Goal: Task Accomplishment & Management: Manage account settings

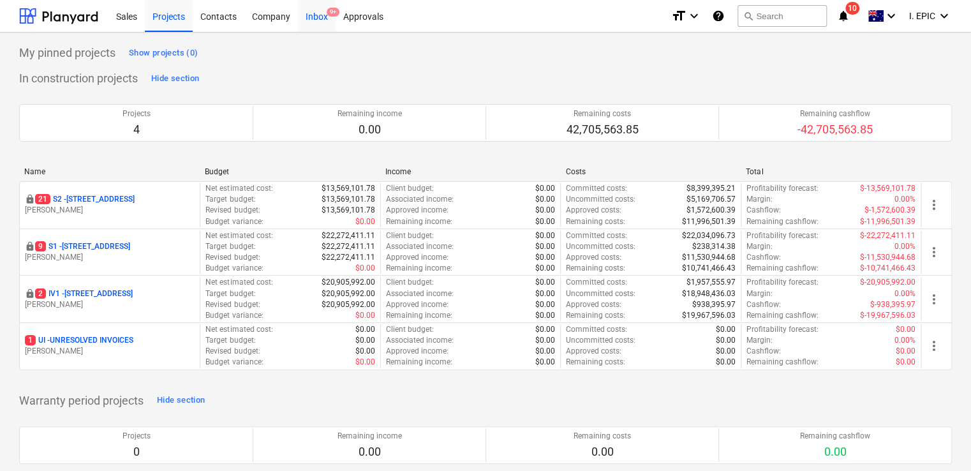
click at [309, 17] on div "Inbox 9+" at bounding box center [317, 15] width 38 height 33
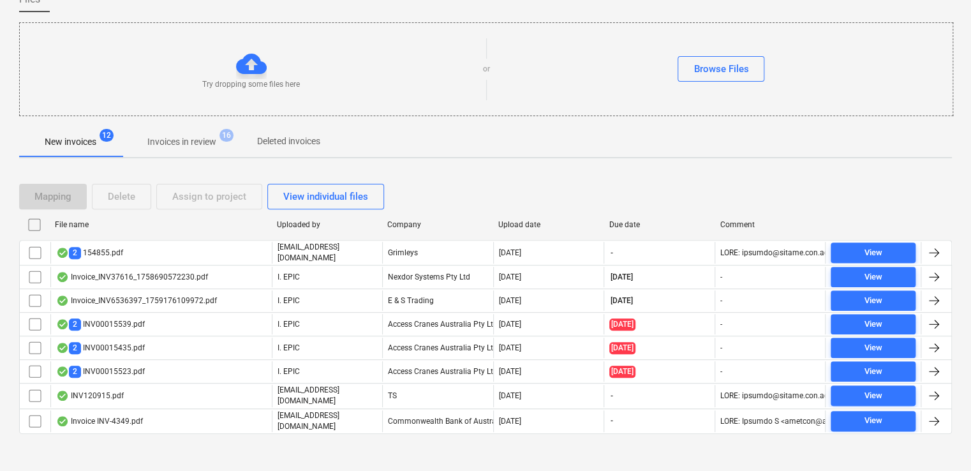
scroll to position [117, 0]
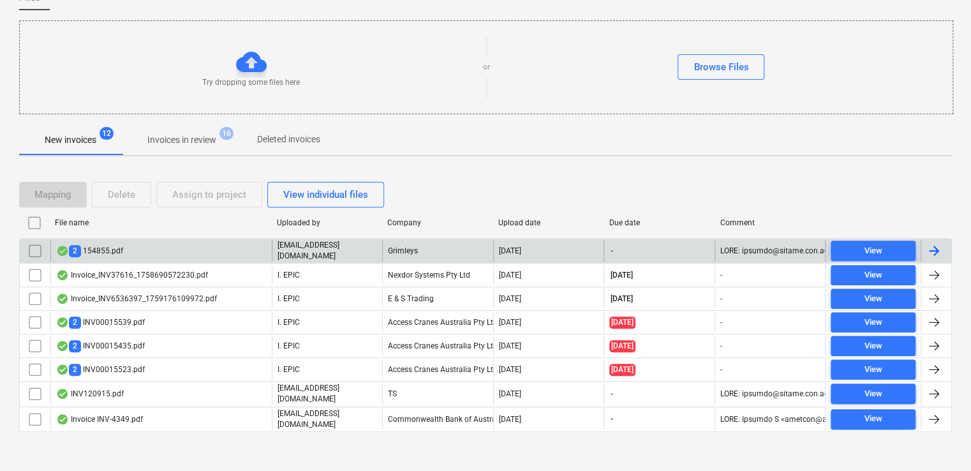
click at [238, 244] on div "2 154855.pdf" at bounding box center [160, 251] width 221 height 22
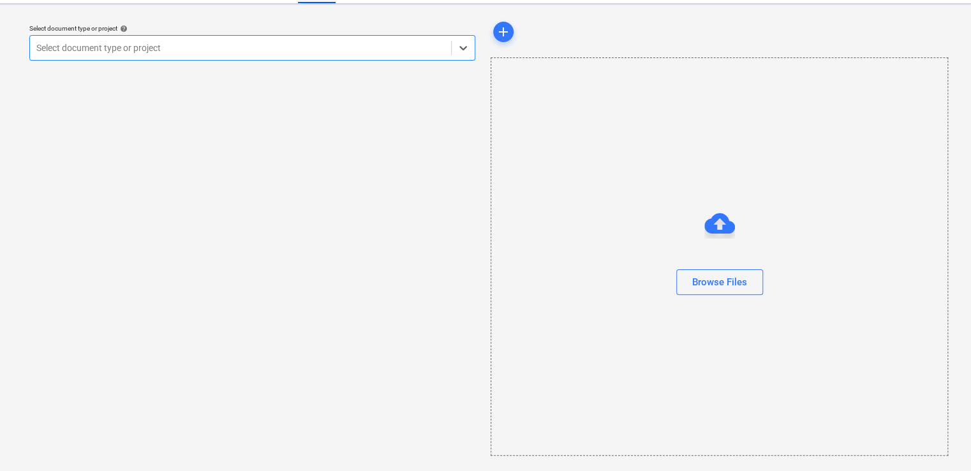
scroll to position [28, 0]
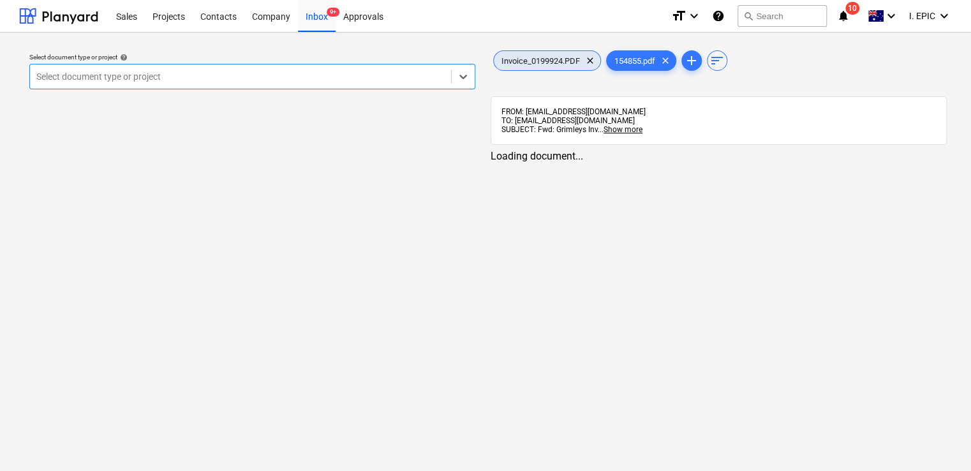
click at [570, 59] on span "Invoice_0199924.PDF" at bounding box center [541, 61] width 94 height 10
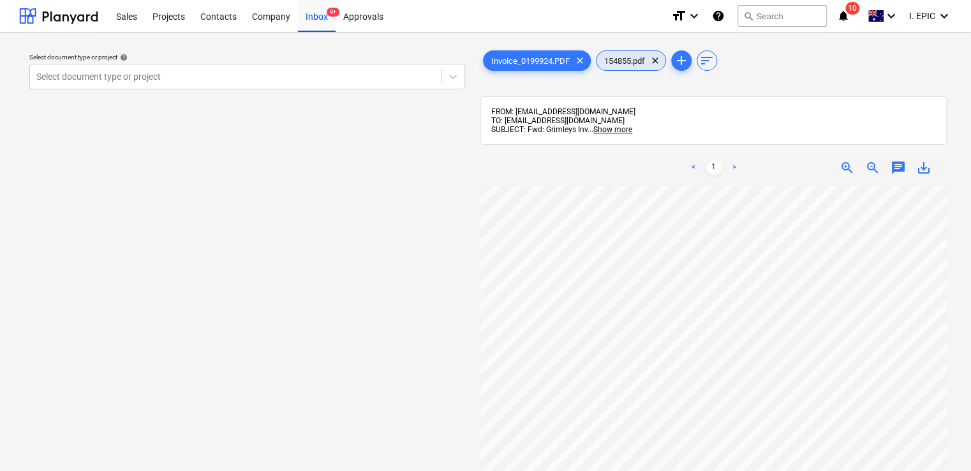
click at [607, 66] on div "154855.pdf clear" at bounding box center [631, 60] width 70 height 20
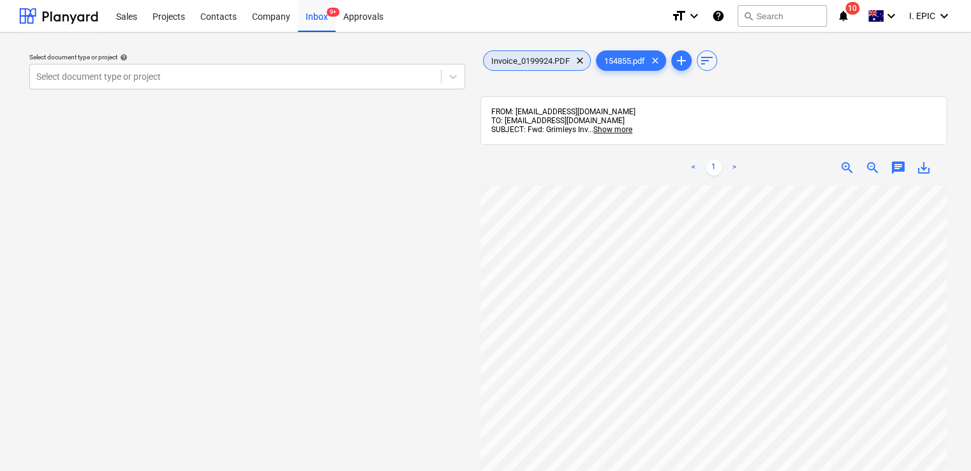
click at [538, 62] on span "Invoice_0199924.PDF" at bounding box center [530, 61] width 94 height 10
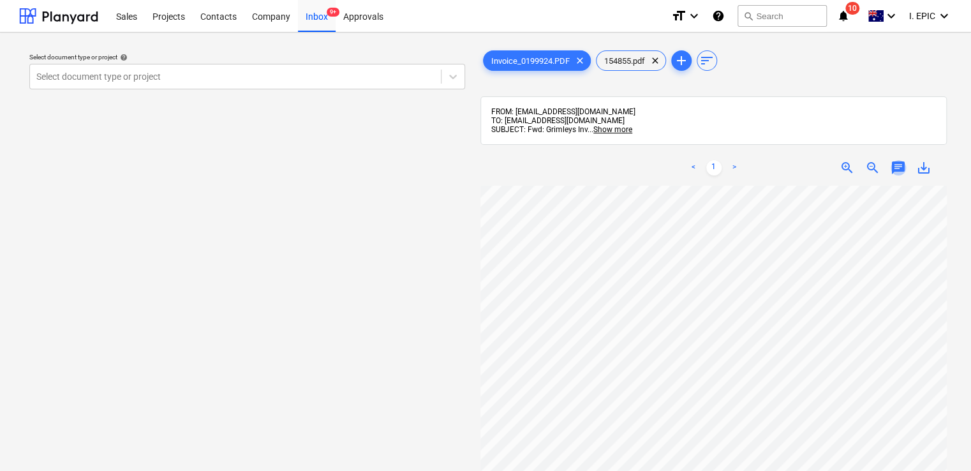
click at [898, 169] on span "chat" at bounding box center [897, 167] width 15 height 15
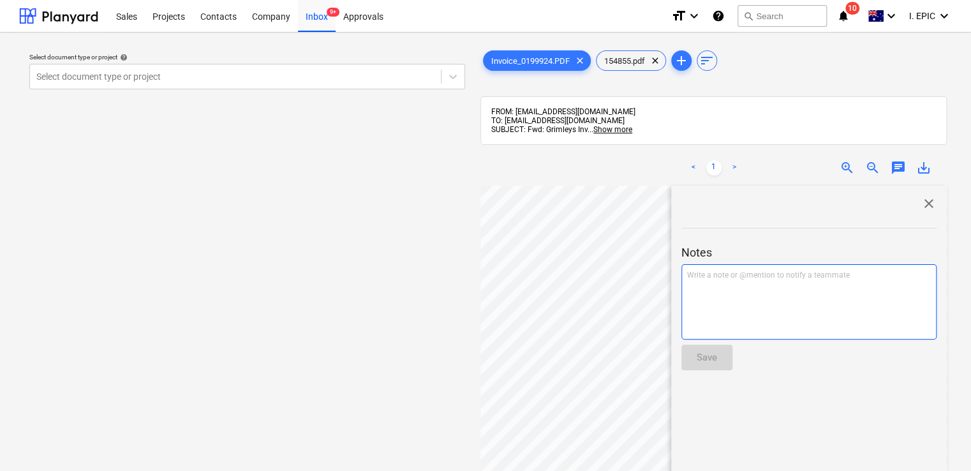
click at [719, 289] on div "Write a note or @mention to notify a teammate [PERSON_NAME]" at bounding box center [808, 301] width 255 height 75
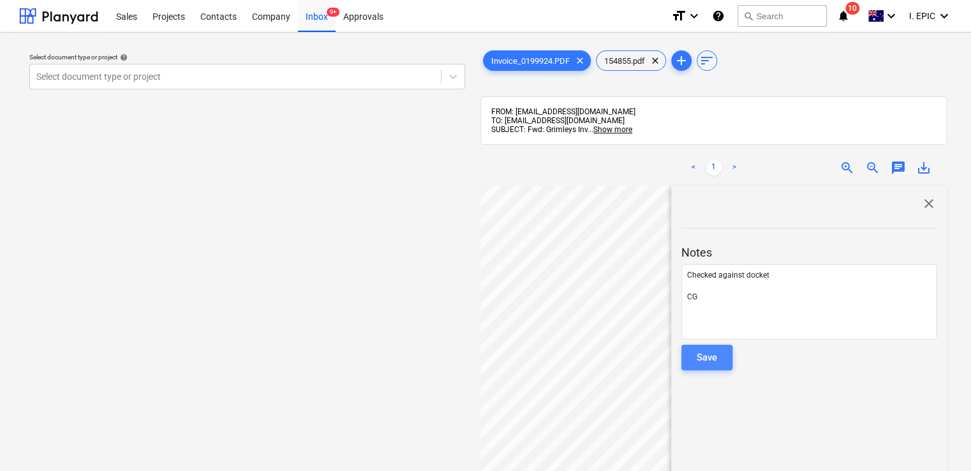
click at [699, 361] on div "Save" at bounding box center [706, 357] width 20 height 17
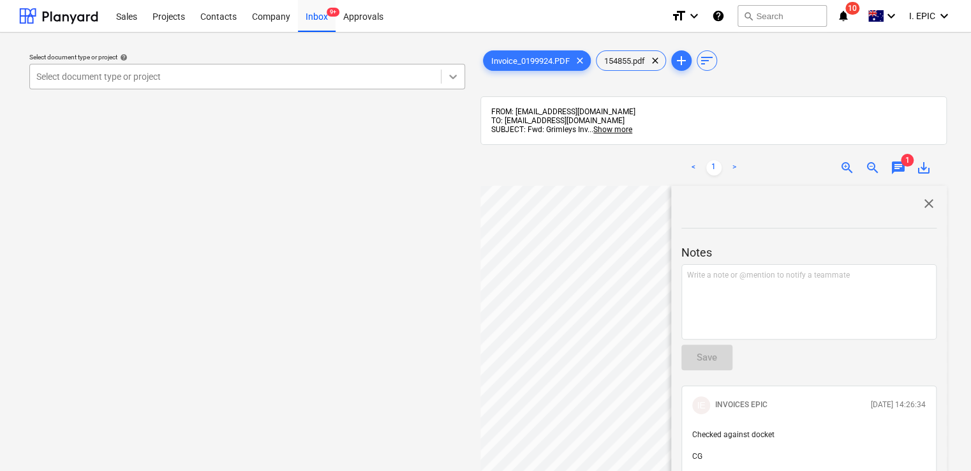
click at [455, 74] on icon at bounding box center [452, 76] width 13 height 13
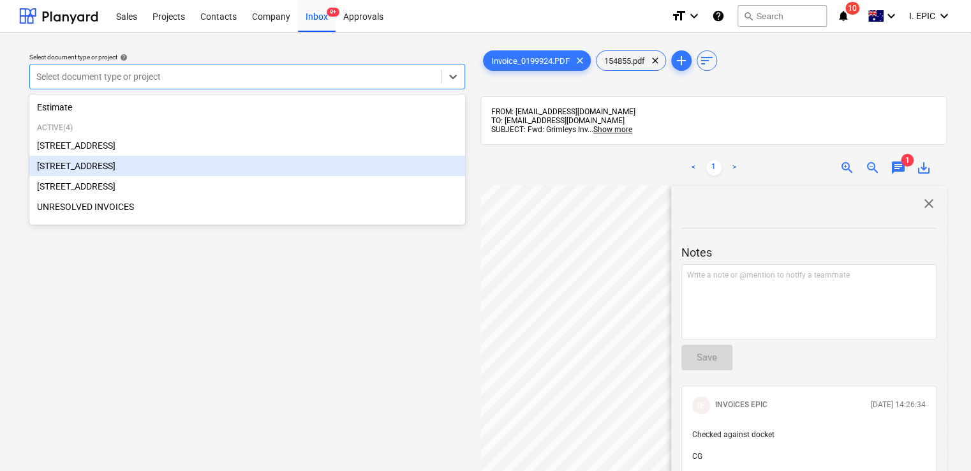
click at [283, 159] on div "[STREET_ADDRESS]" at bounding box center [247, 166] width 436 height 20
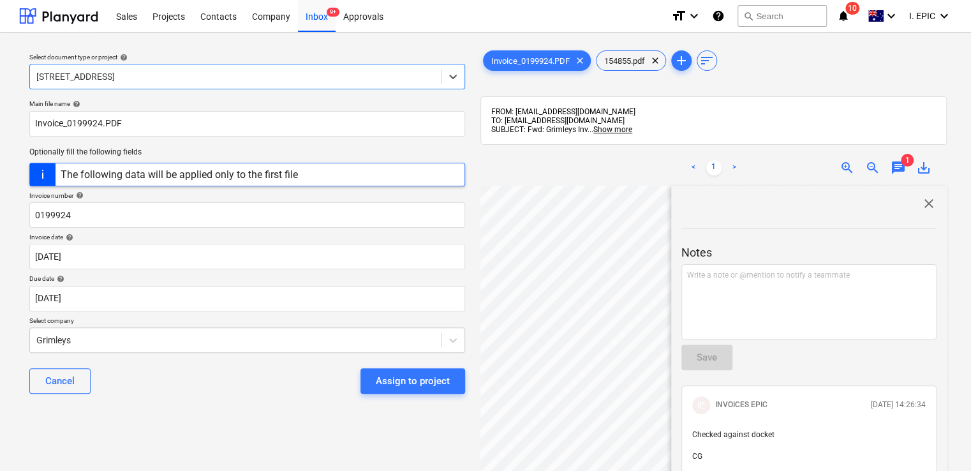
click at [923, 203] on span "close" at bounding box center [928, 203] width 15 height 15
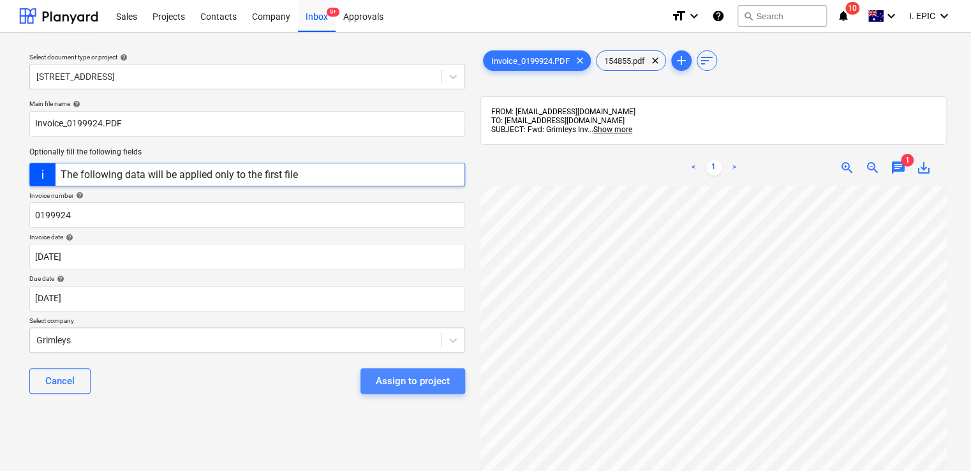
click at [388, 379] on div "Assign to project" at bounding box center [413, 380] width 74 height 17
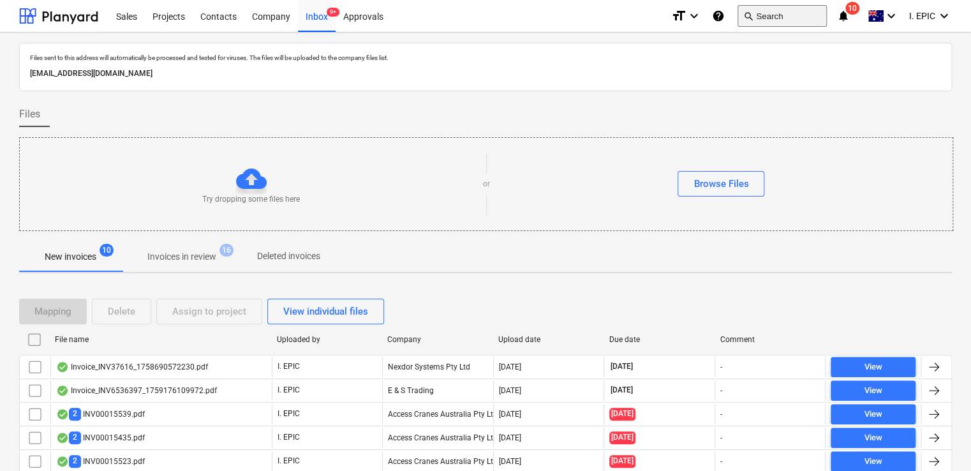
click at [796, 15] on button "search Search" at bounding box center [781, 16] width 89 height 22
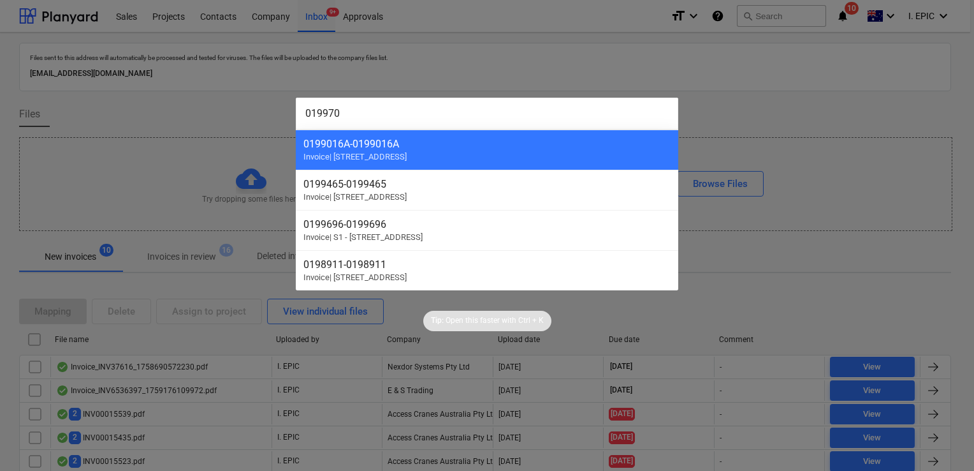
type input "0199703"
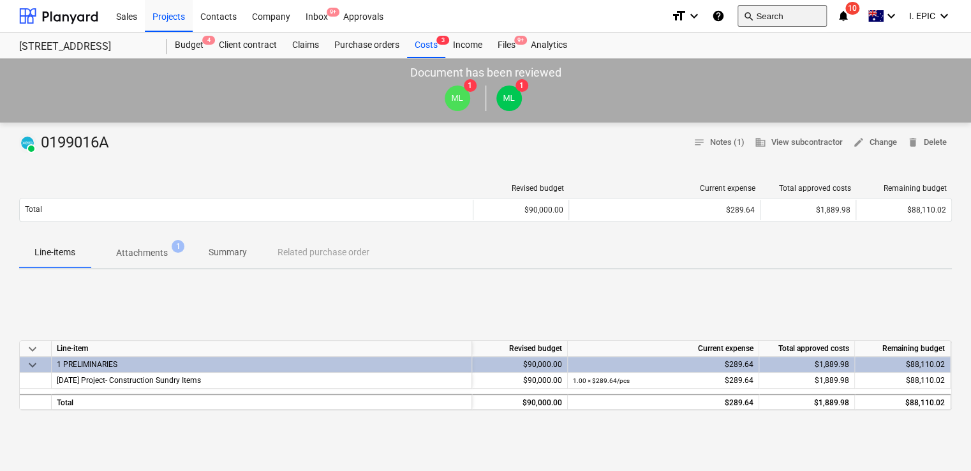
click at [758, 19] on button "search Search" at bounding box center [781, 16] width 89 height 22
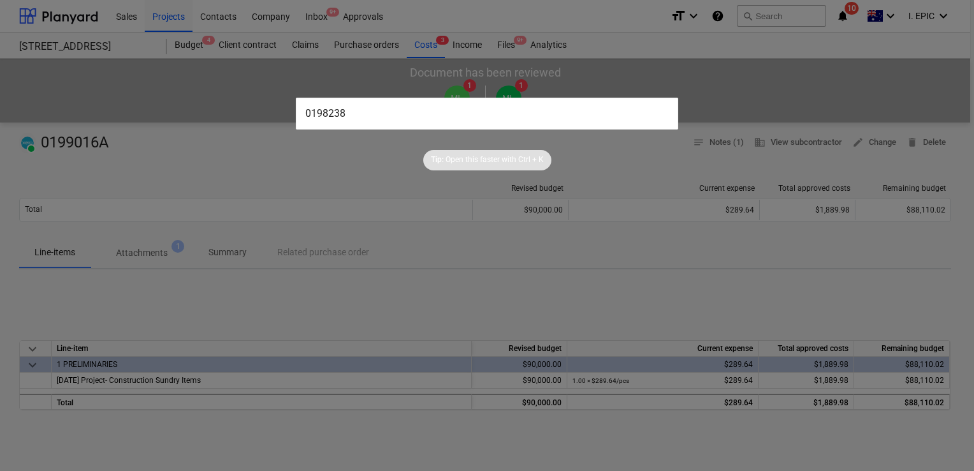
type input "0198238"
click at [761, 17] on div at bounding box center [487, 235] width 974 height 471
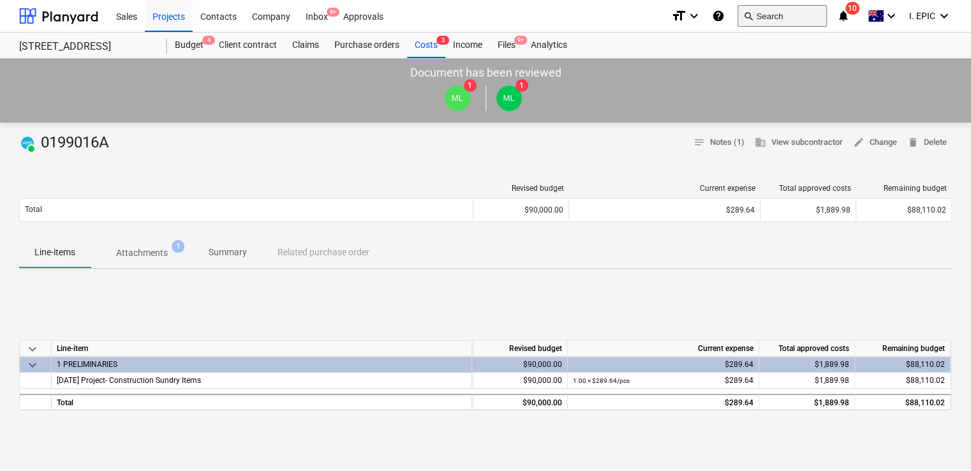
click at [749, 19] on span "search" at bounding box center [748, 16] width 10 height 10
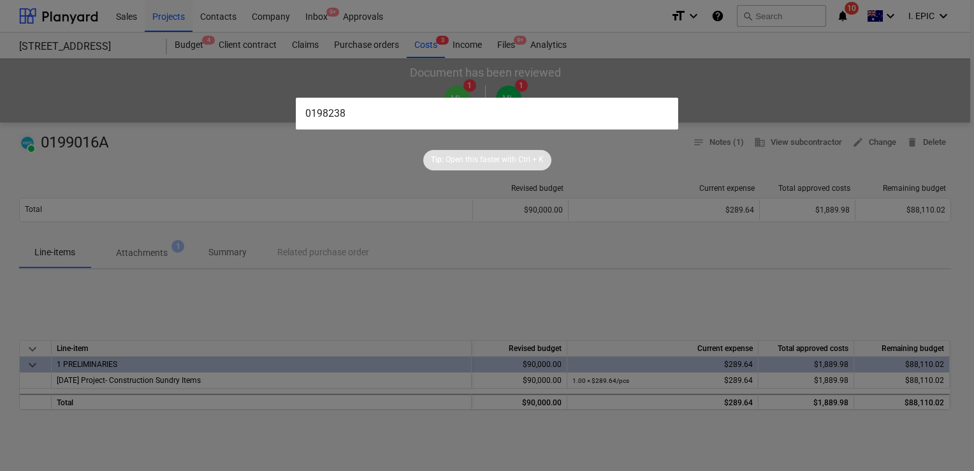
type input "0198238"
click at [372, 111] on input "0198238" at bounding box center [487, 114] width 383 height 32
click at [369, 193] on div at bounding box center [487, 235] width 974 height 471
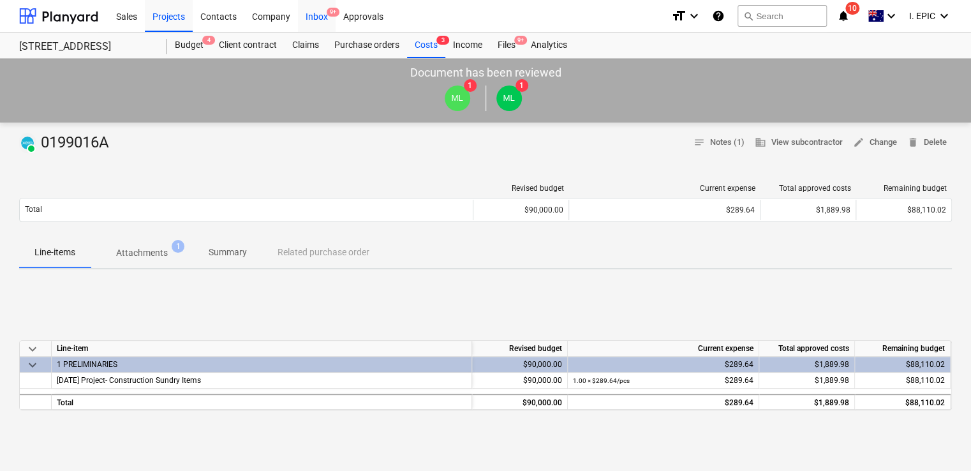
click at [328, 18] on div "Inbox 9+" at bounding box center [317, 15] width 38 height 33
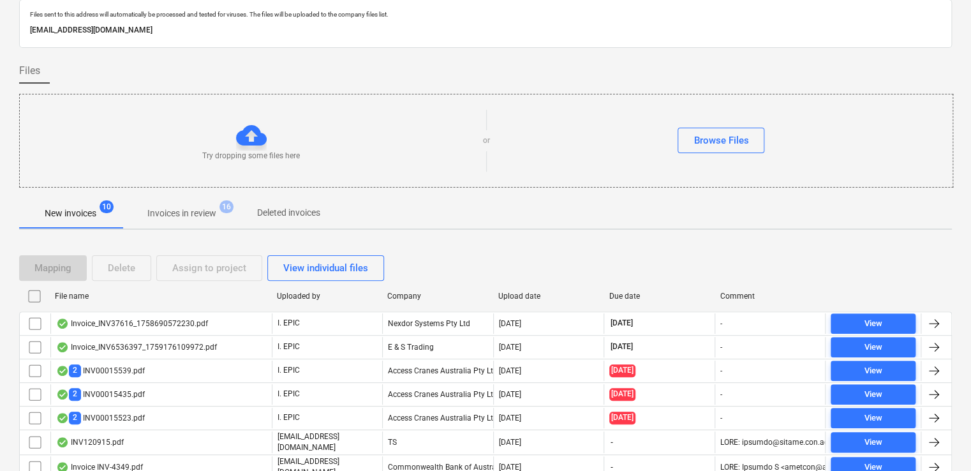
scroll to position [93, 0]
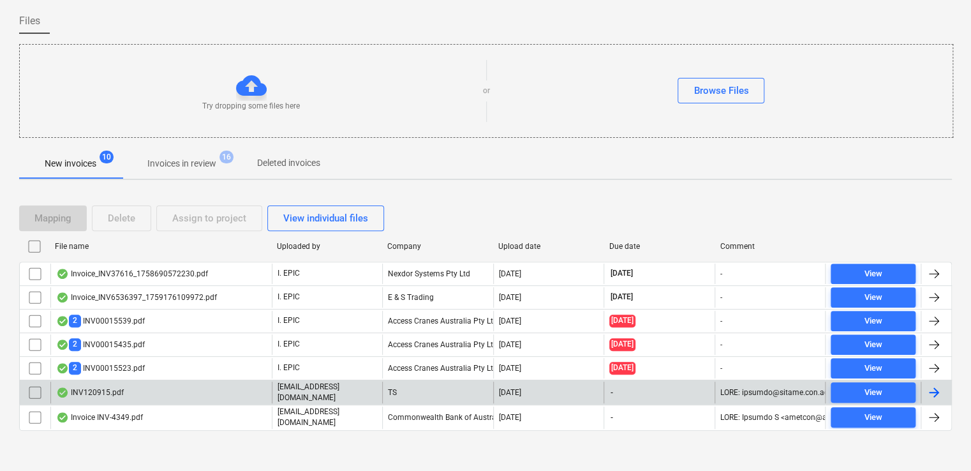
click at [168, 397] on div "INV120915.pdf" at bounding box center [160, 392] width 221 height 22
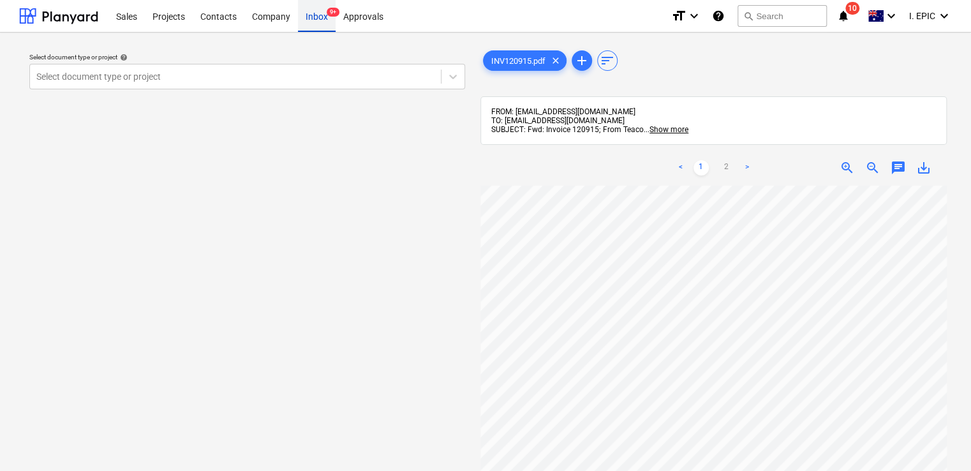
click at [325, 17] on div "Inbox 9+" at bounding box center [317, 15] width 38 height 33
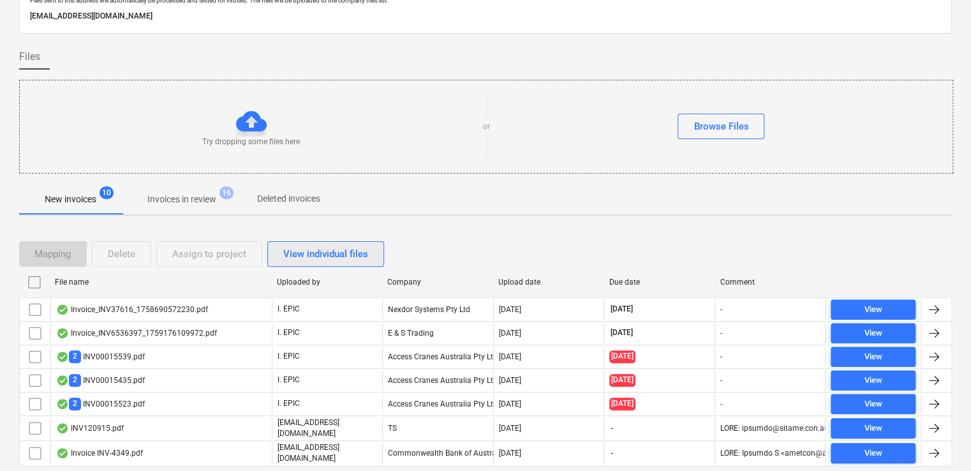
scroll to position [93, 0]
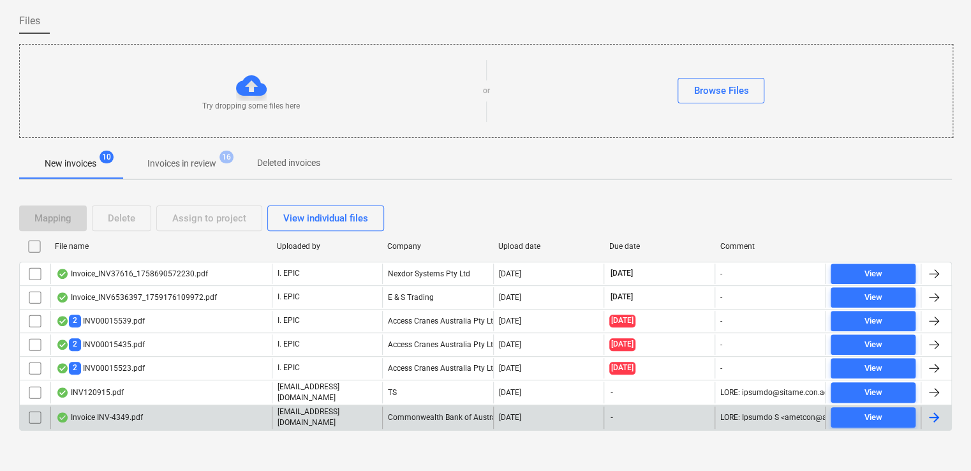
click at [231, 412] on div "Invoice INV-4349.pdf" at bounding box center [160, 417] width 221 height 22
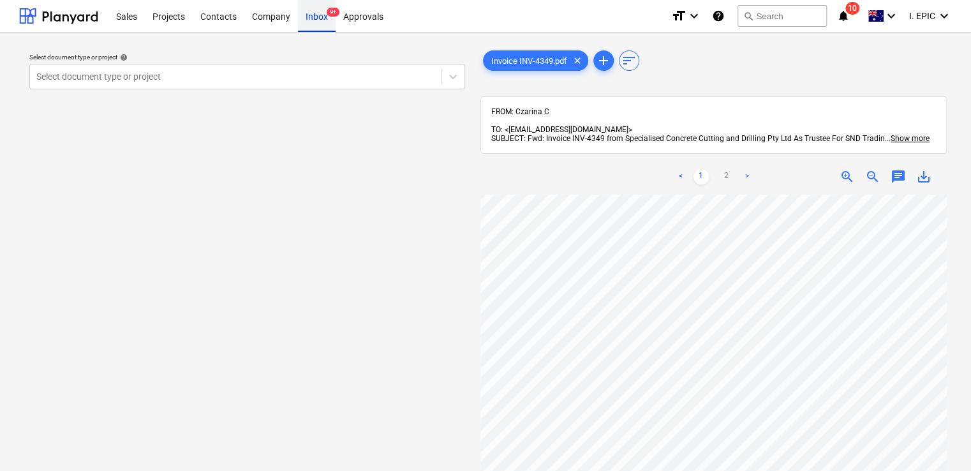
click at [310, 22] on div "Inbox 9+" at bounding box center [317, 15] width 38 height 33
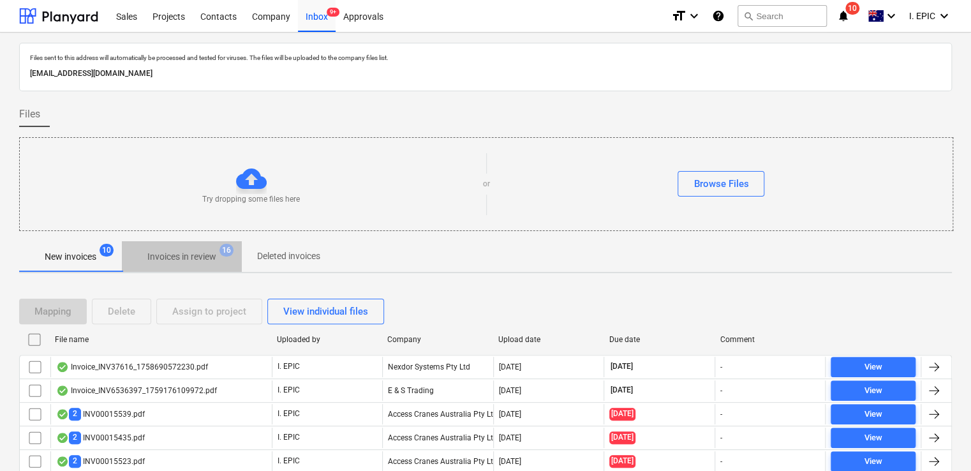
click at [214, 260] on p "Invoices in review" at bounding box center [181, 256] width 69 height 13
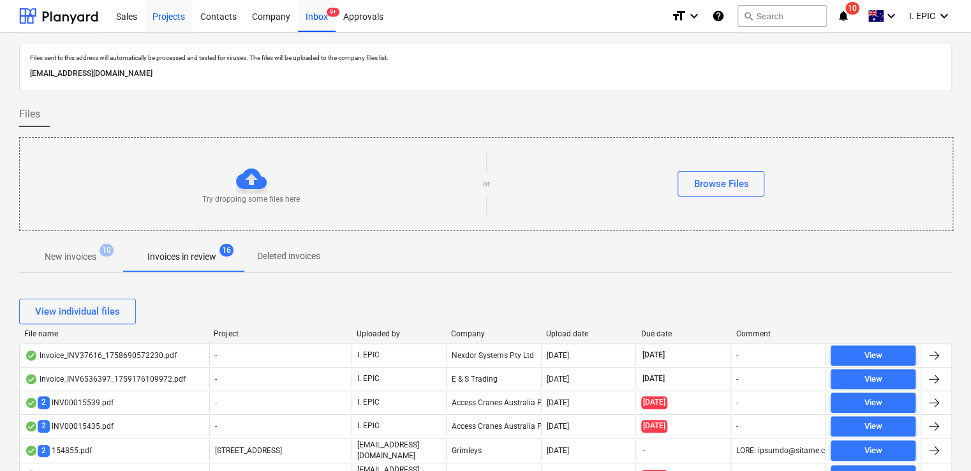
click at [175, 6] on div "Projects" at bounding box center [169, 15] width 48 height 33
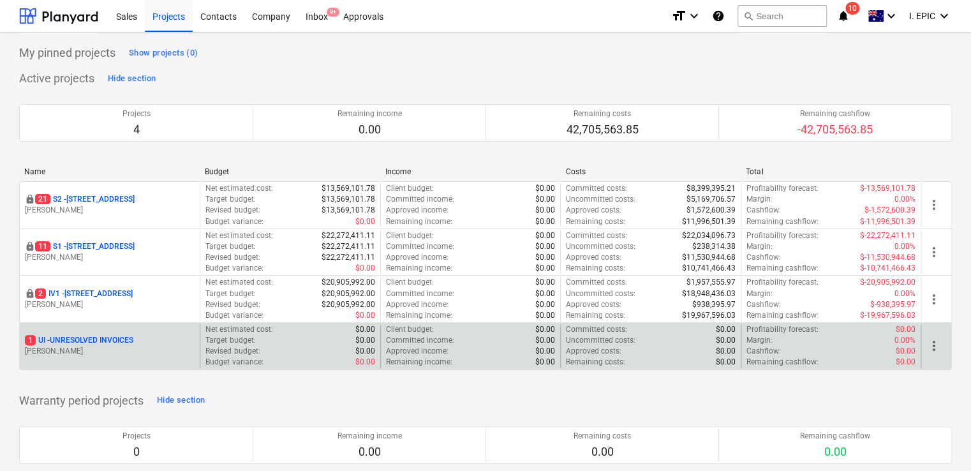
click at [95, 353] on p "[PERSON_NAME]" at bounding box center [110, 351] width 170 height 11
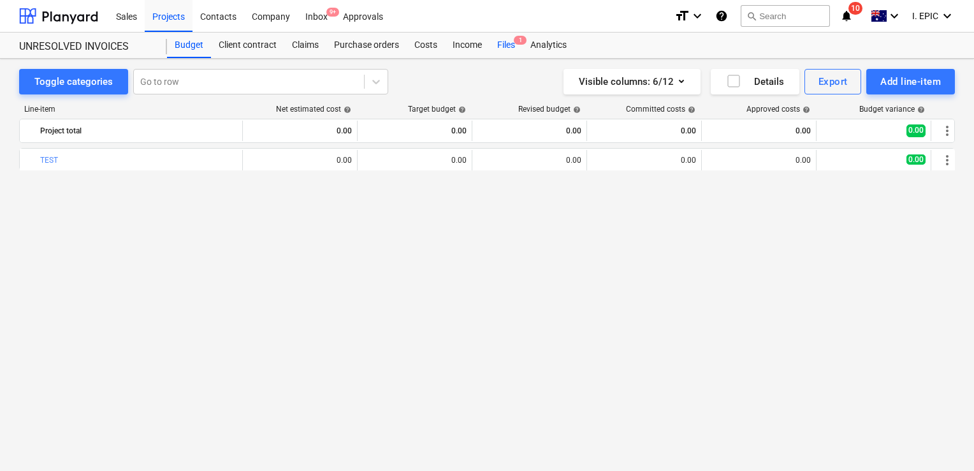
click at [501, 51] on div "Files 1" at bounding box center [506, 46] width 33 height 26
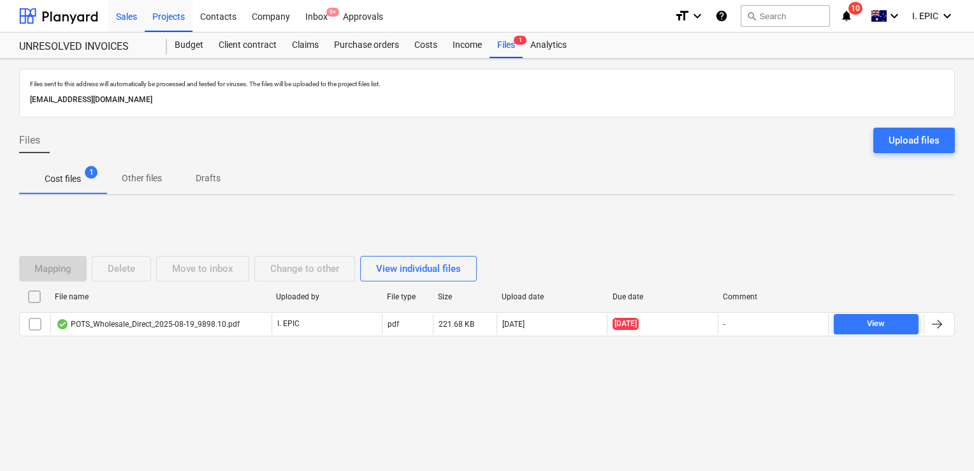
click at [137, 16] on div "Sales" at bounding box center [126, 15] width 36 height 33
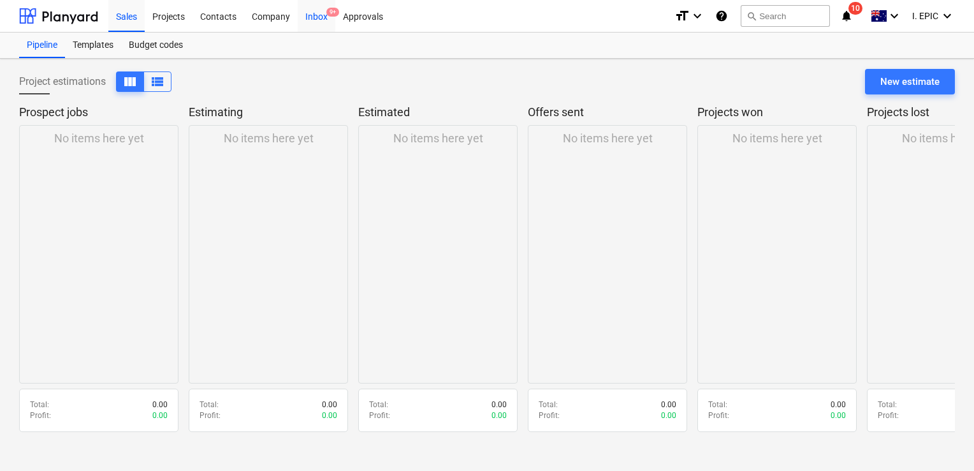
click at [312, 11] on div "Inbox 9+" at bounding box center [317, 15] width 38 height 33
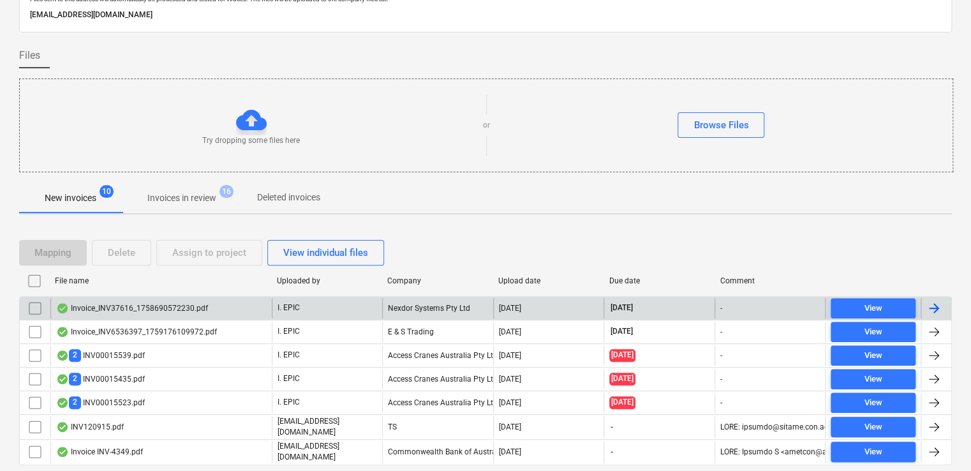
scroll to position [29, 0]
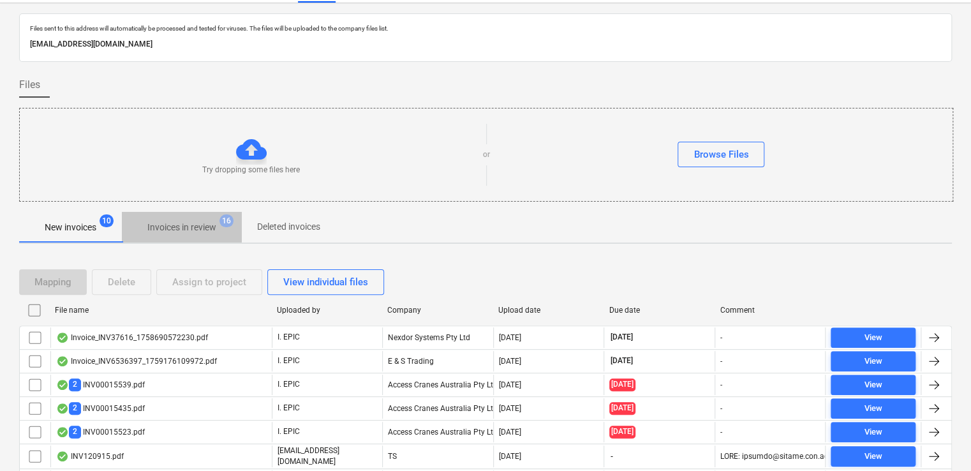
click at [196, 226] on p "Invoices in review" at bounding box center [181, 227] width 69 height 13
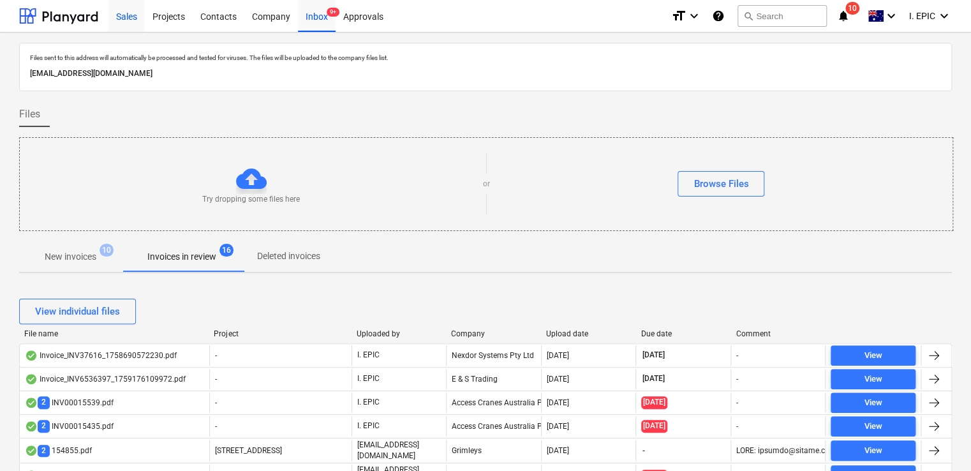
click at [128, 18] on div "Sales" at bounding box center [126, 15] width 36 height 33
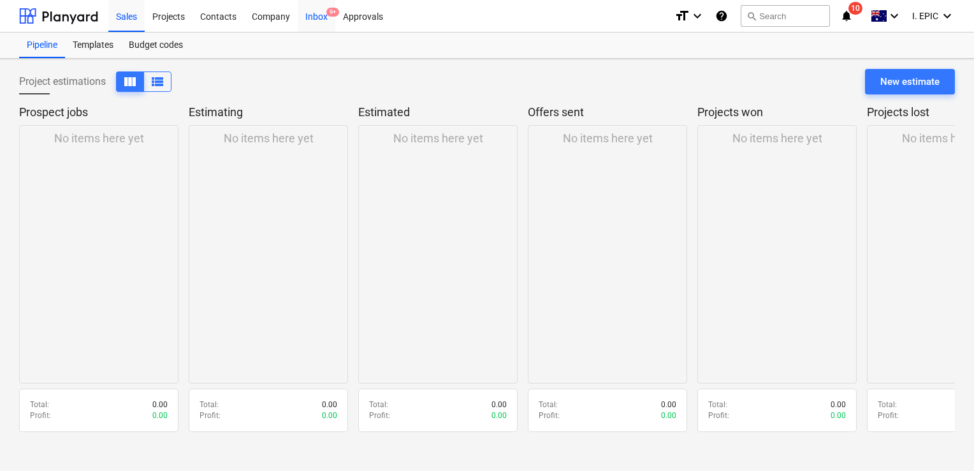
click at [323, 14] on div "Inbox 9+" at bounding box center [317, 15] width 38 height 33
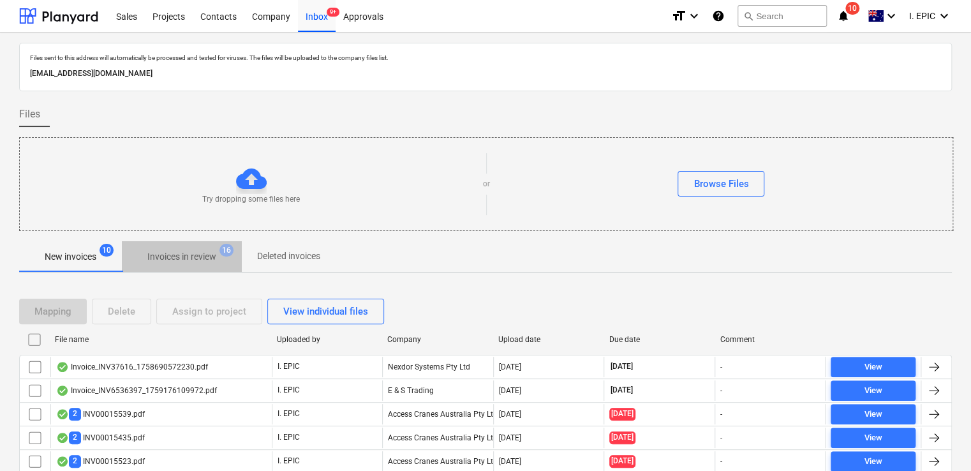
click at [196, 250] on span "Invoices in review 16" at bounding box center [181, 256] width 89 height 12
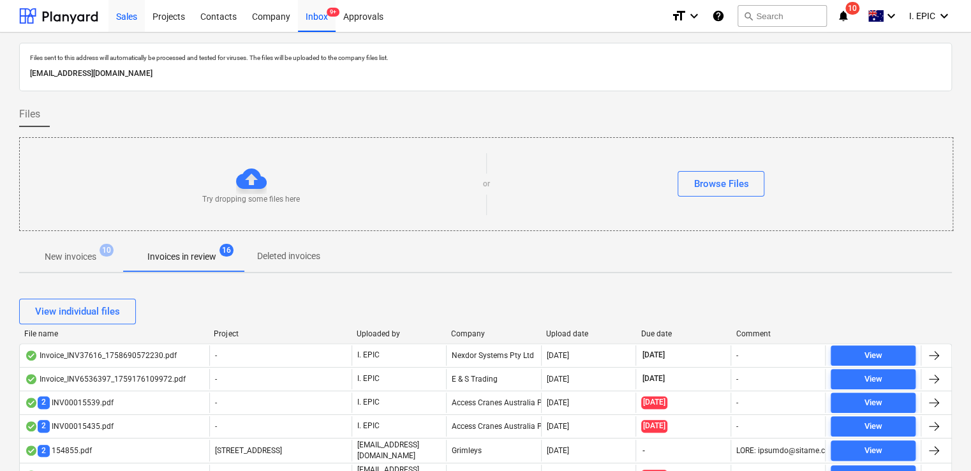
click at [136, 13] on div "Sales" at bounding box center [126, 15] width 36 height 33
